Goal: Browse casually: Explore the website without a specific task or goal

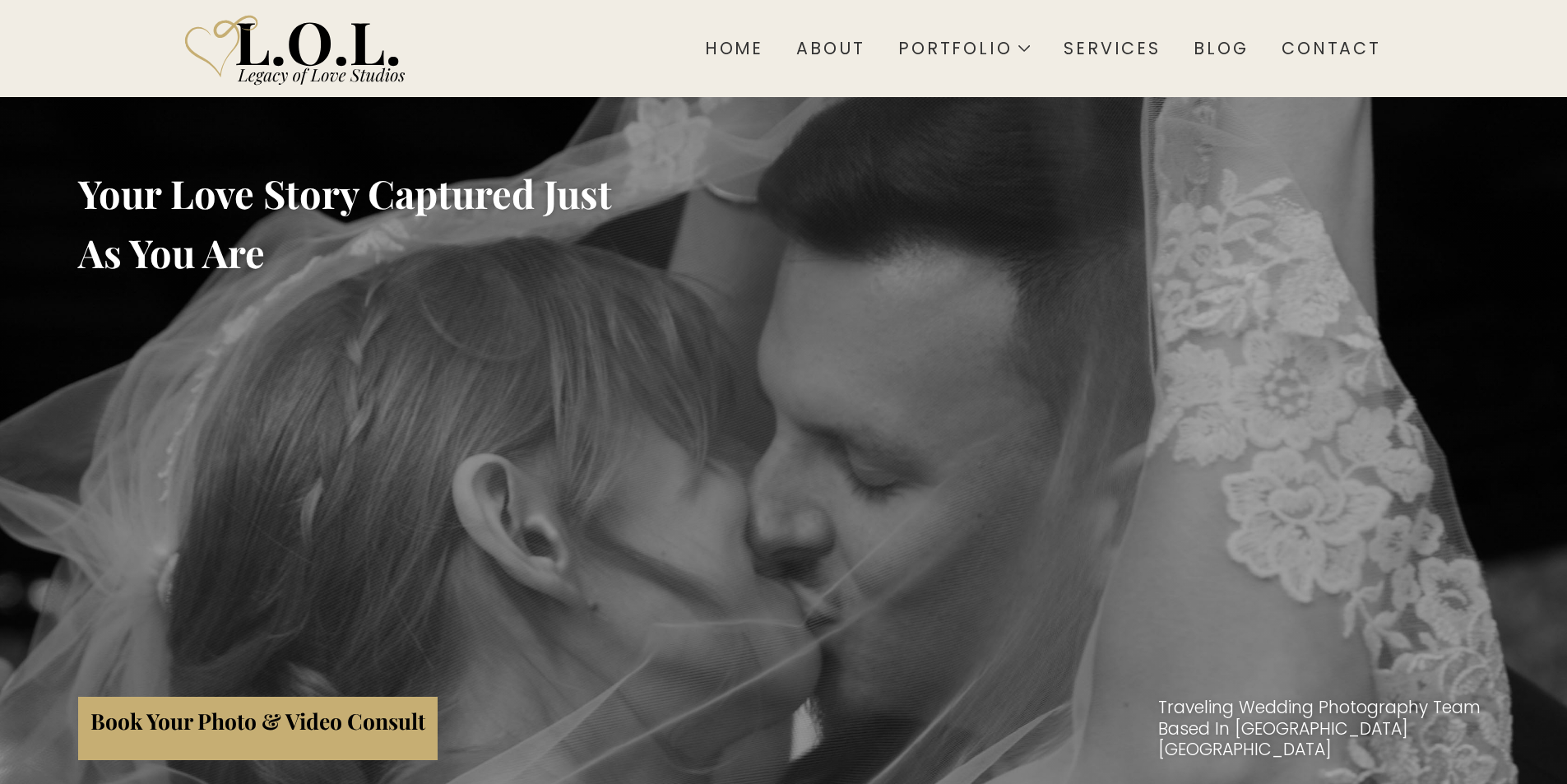
click at [255, 295] on div "Your Love Story Captured Just As You Are Book Your Photo & Video Consult Travel…" at bounding box center [784, 488] width 1411 height 784
click at [629, 157] on div "Your Love Story Captured Just As You Are Book Your Photo & Video Consult Travel…" at bounding box center [784, 488] width 1411 height 784
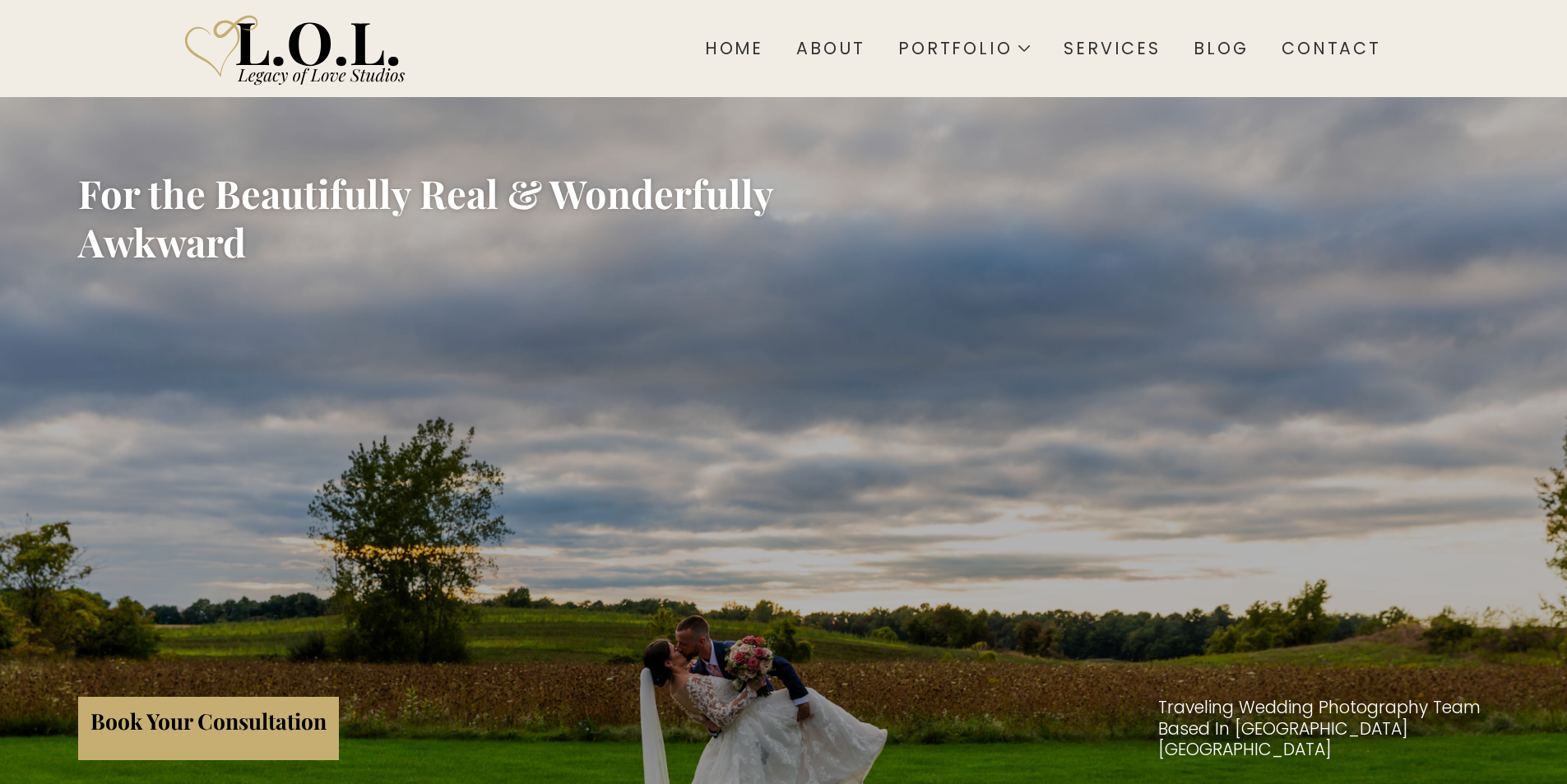
click at [696, 117] on div "For the Beautifully Real & Wonderfully Awkward Book Your Consultation Traveling…" at bounding box center [784, 488] width 1411 height 784
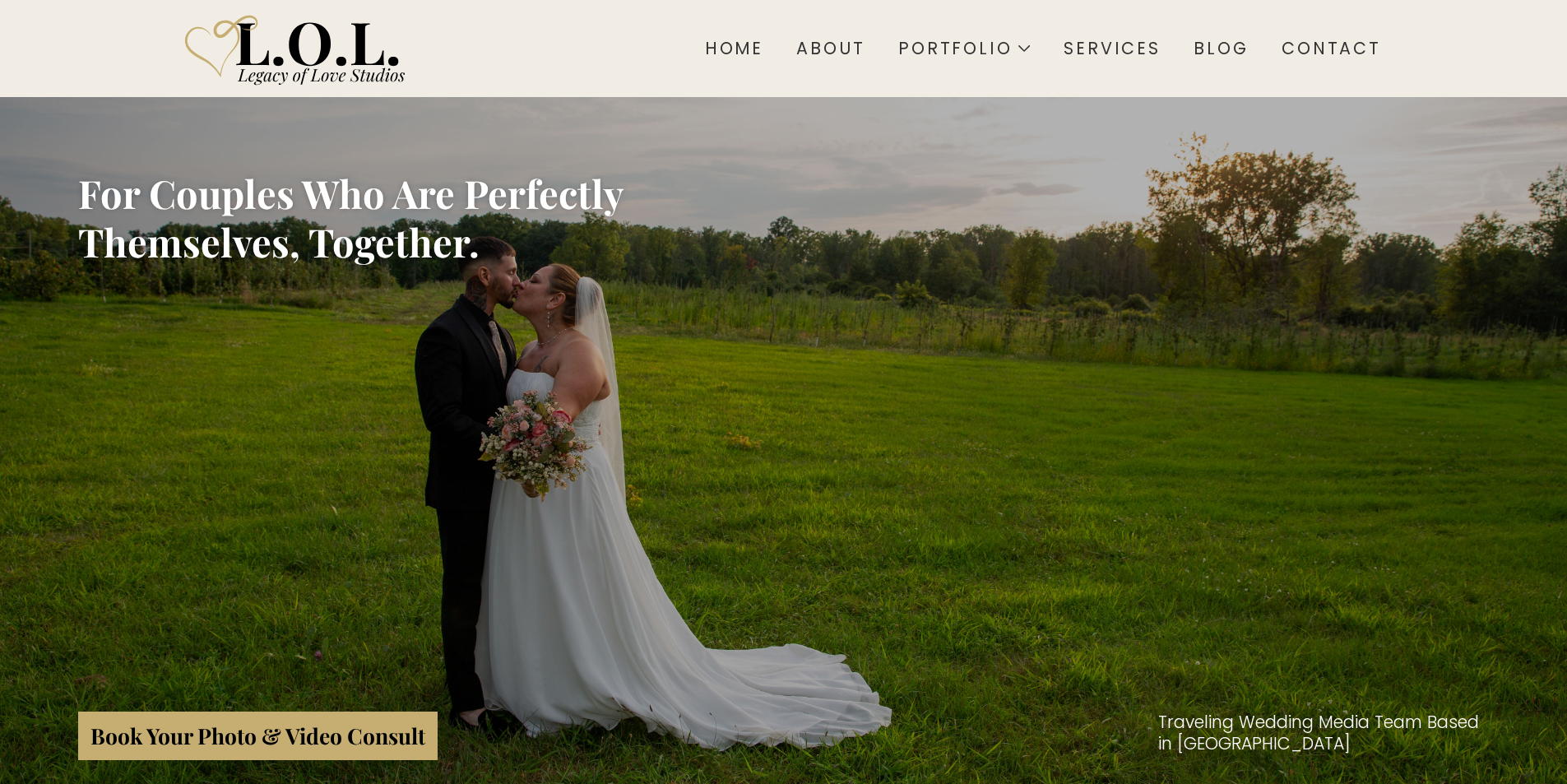
click at [269, 97] on div "For Couples Who Are Perfectly Themselves, Together. Book Your Photo & Video Con…" at bounding box center [784, 488] width 1411 height 784
